Goal: Find specific page/section

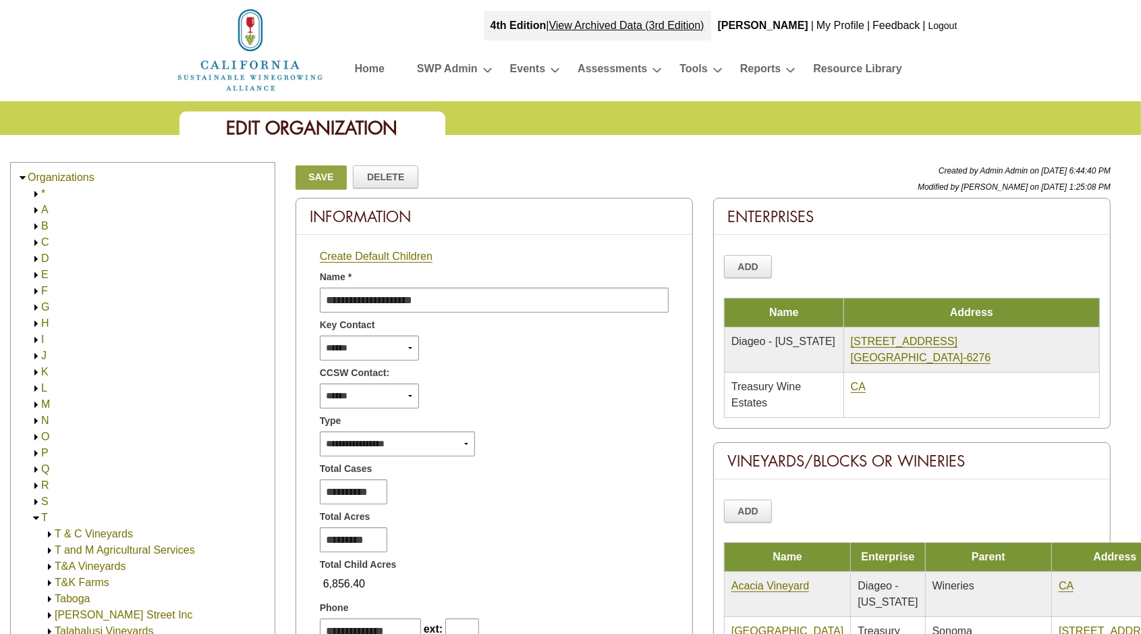
scroll to position [1839, 0]
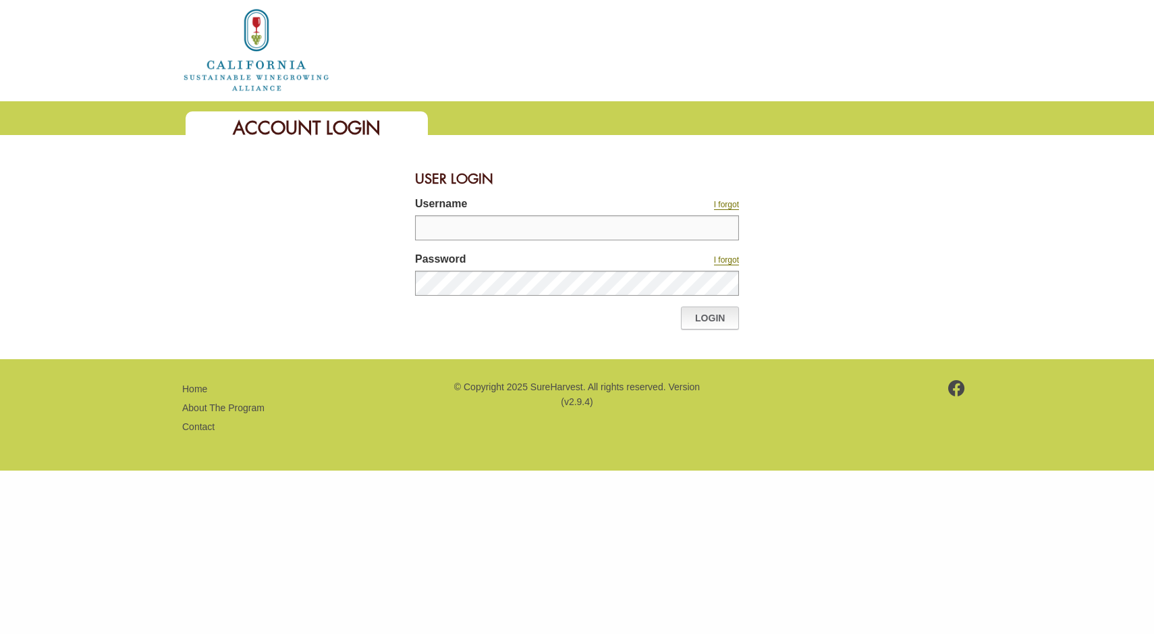
type input "*******"
click at [700, 321] on link "Login" at bounding box center [710, 317] width 58 height 23
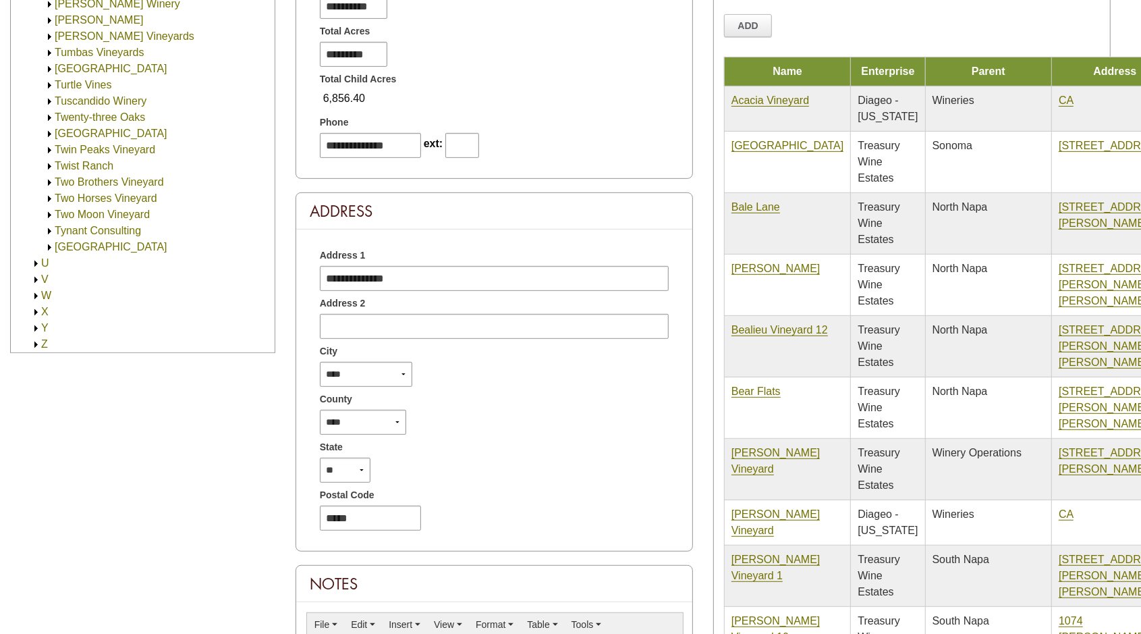
scroll to position [506, 0]
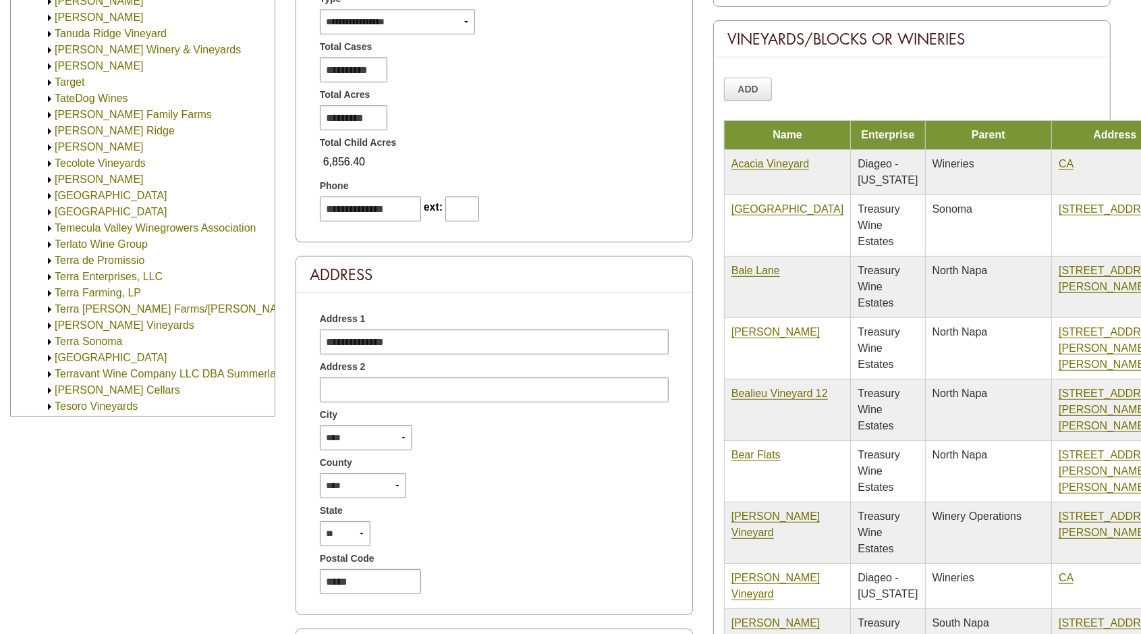
scroll to position [236, 0]
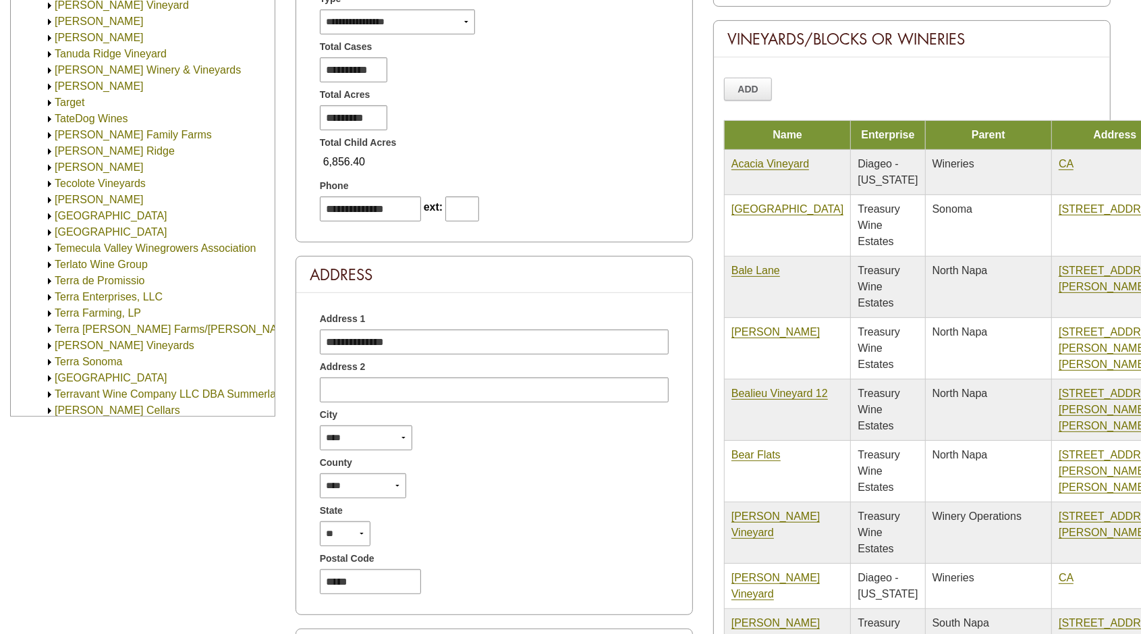
click at [48, 262] on img at bounding box center [50, 265] width 10 height 10
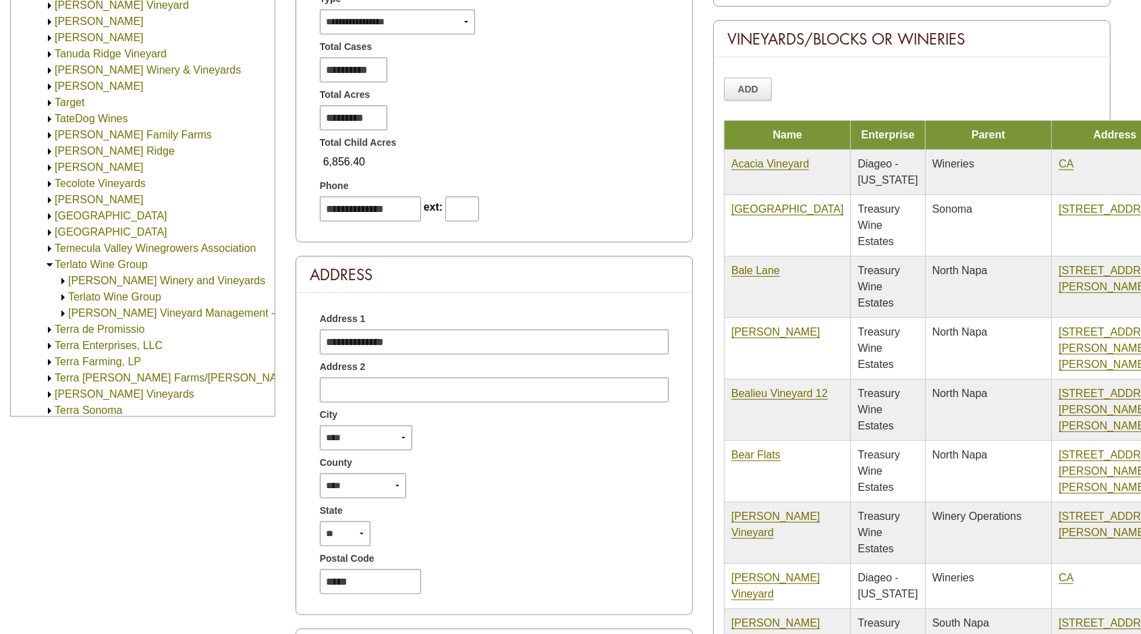
click at [63, 296] on img at bounding box center [63, 297] width 10 height 10
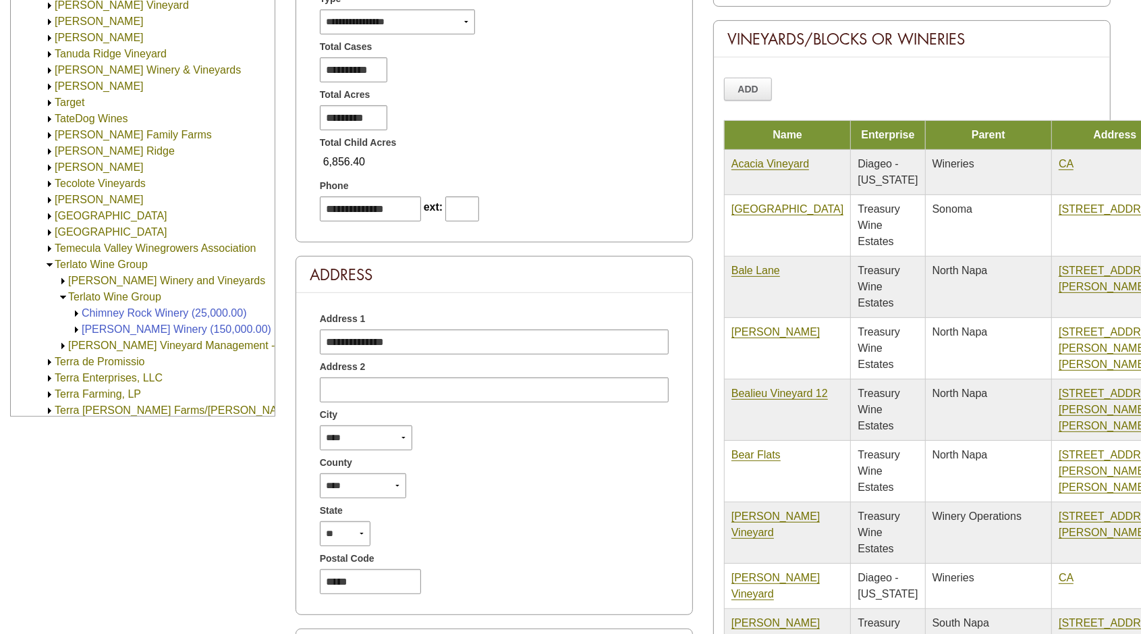
click at [63, 296] on img at bounding box center [63, 297] width 10 height 10
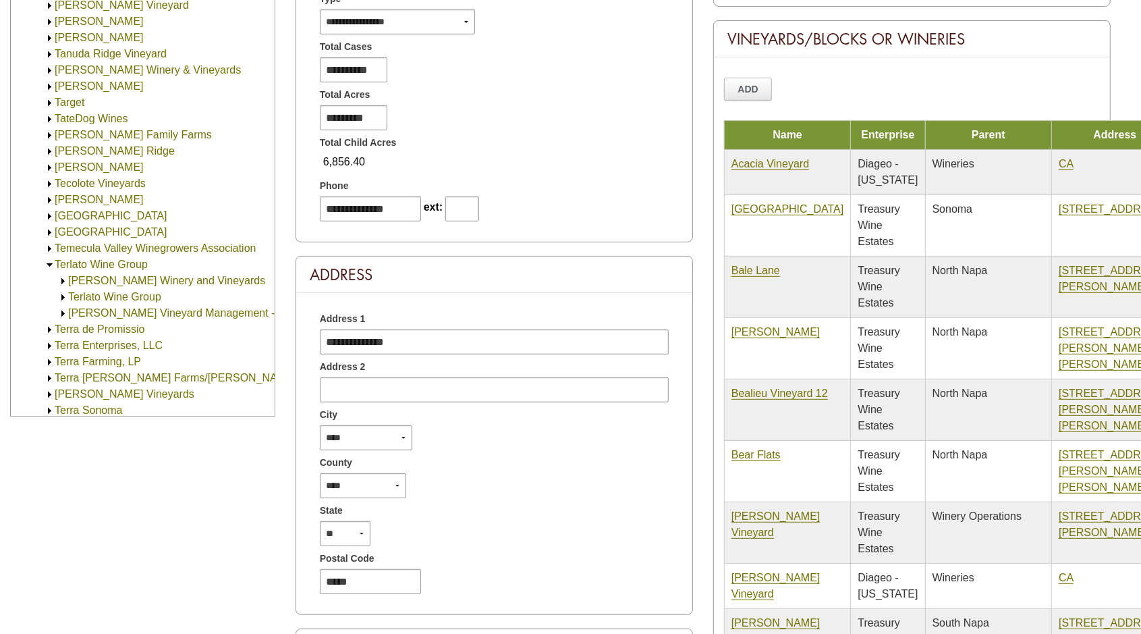
click at [63, 314] on img at bounding box center [63, 313] width 10 height 10
click at [185, 311] on link "[PERSON_NAME] Vineyard Management - [GEOGRAPHIC_DATA]" at bounding box center [229, 312] width 323 height 11
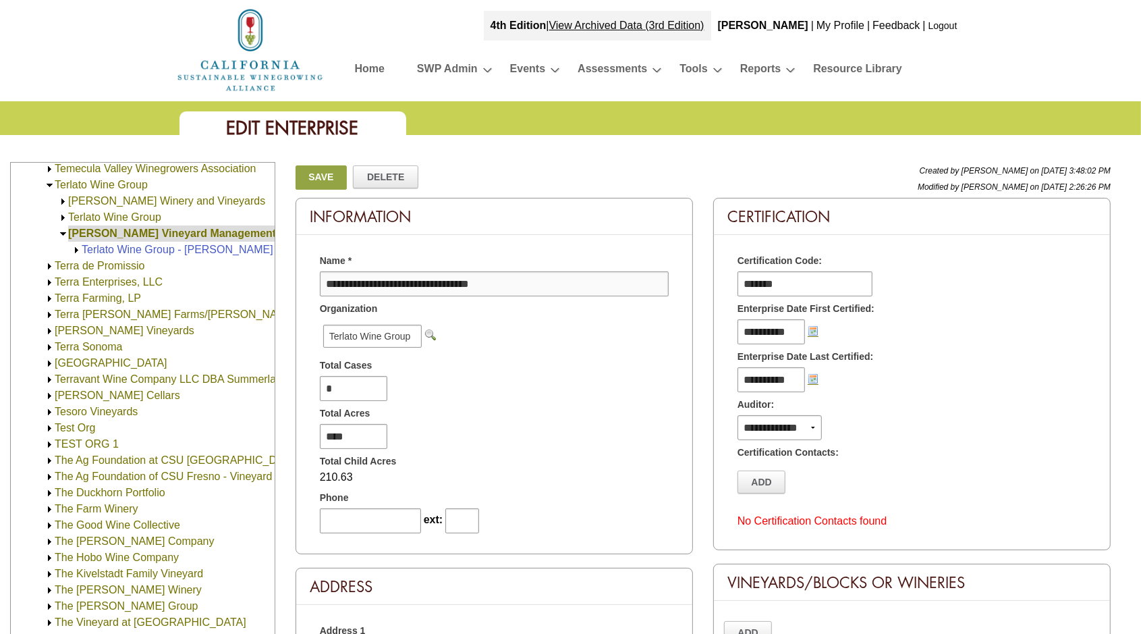
scroll to position [718, 0]
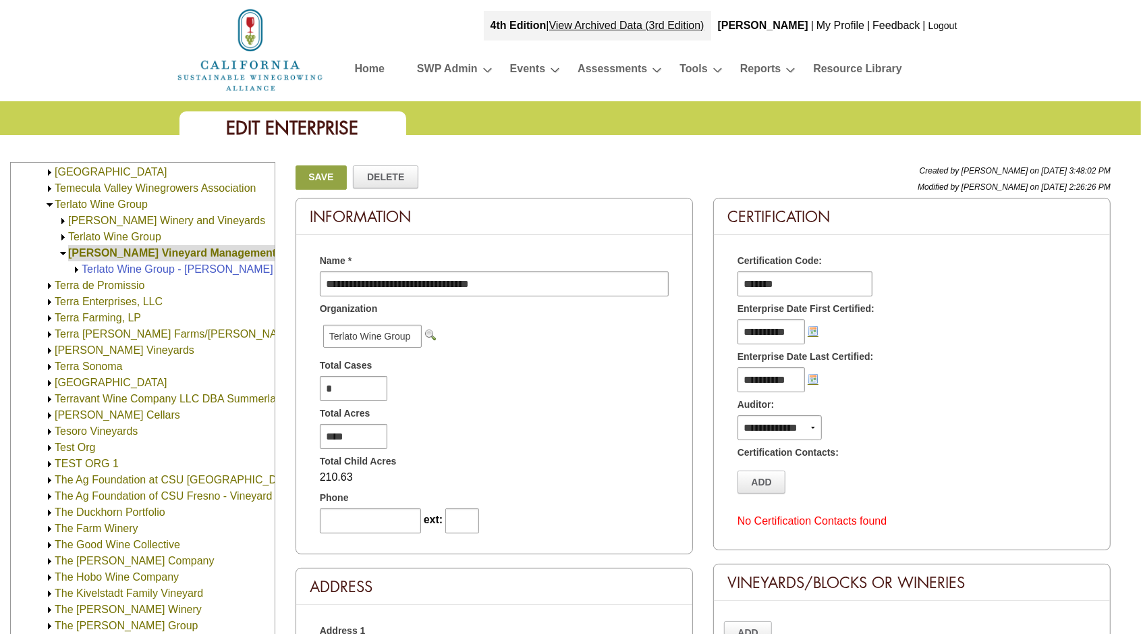
click at [61, 221] on img at bounding box center [63, 221] width 10 height 10
